Goal: Navigation & Orientation: Find specific page/section

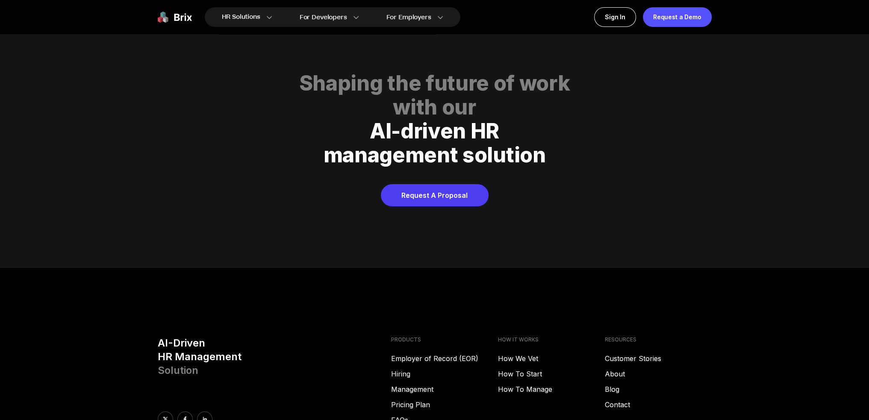
scroll to position [4367, 0]
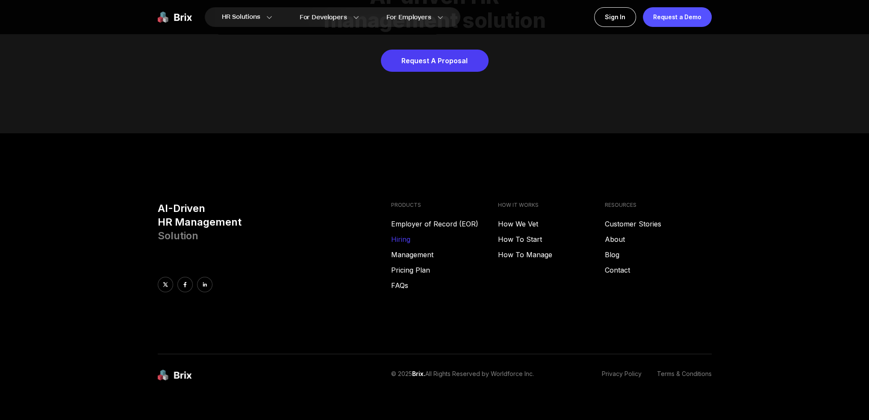
click at [402, 234] on link "Hiring" at bounding box center [444, 239] width 107 height 10
click at [619, 234] on link "About" at bounding box center [658, 239] width 107 height 10
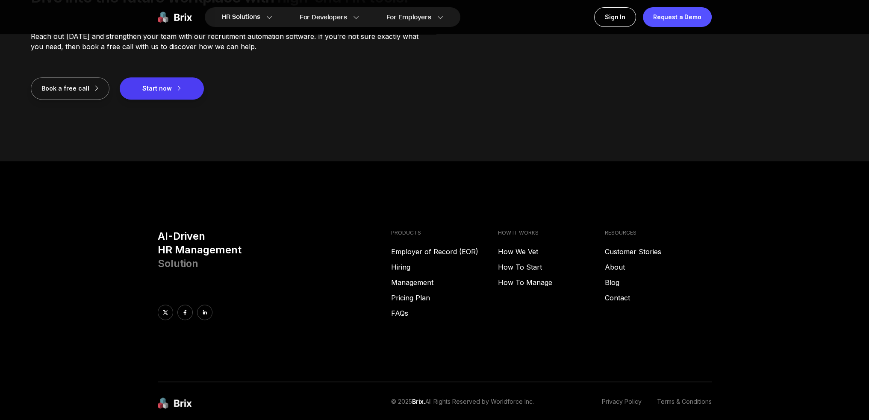
scroll to position [1239, 0]
